Goal: Navigation & Orientation: Find specific page/section

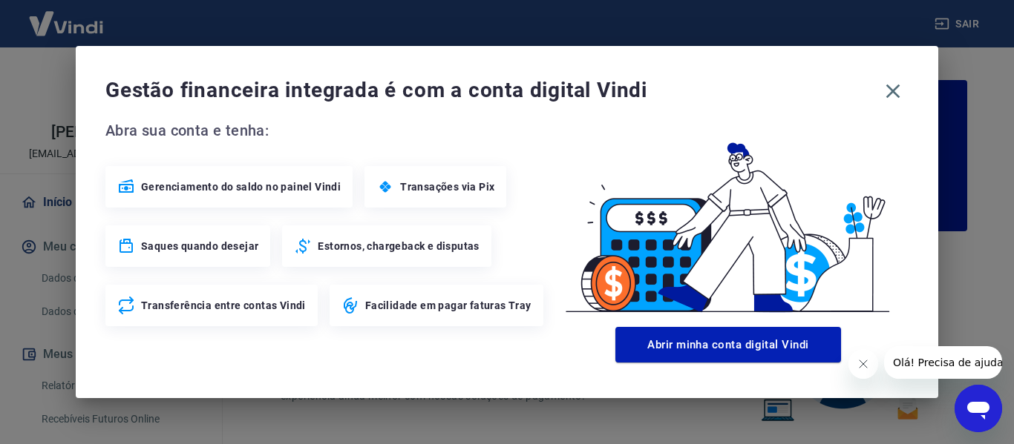
click at [864, 363] on icon "Fechar mensagem da empresa" at bounding box center [861, 364] width 7 height 7
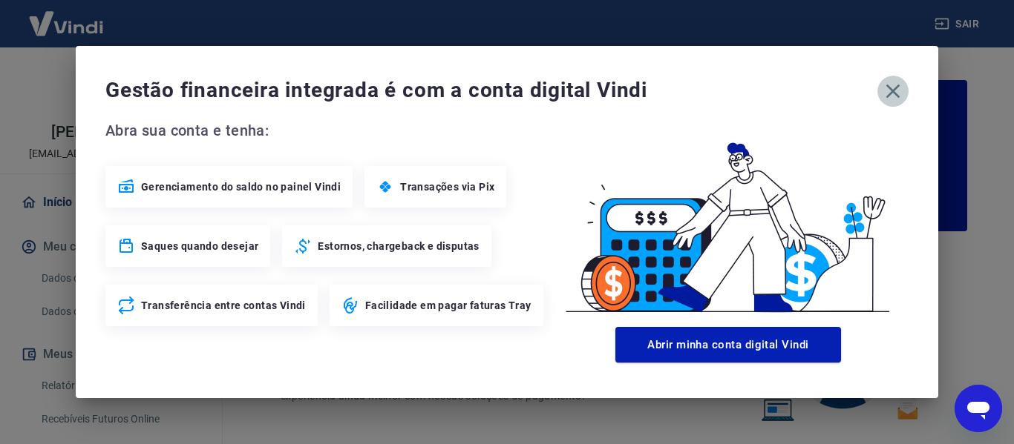
click at [894, 95] on icon "button" at bounding box center [893, 91] width 24 height 24
